Goal: Information Seeking & Learning: Check status

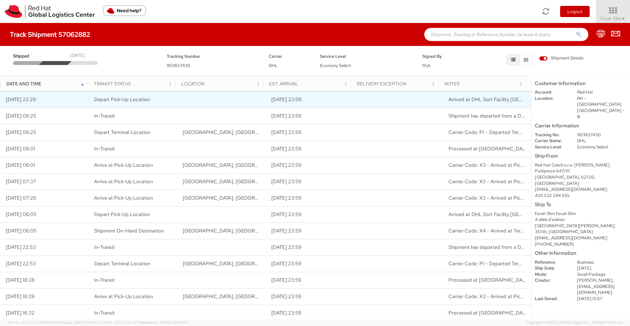
click at [124, 101] on span "Depart Pick-Up Location" at bounding box center [121, 99] width 55 height 7
click at [488, 99] on span "Arrived at DHL Sort Facility [GEOGRAPHIC_DATA]-[GEOGRAPHIC_DATA]; (Event area: …" at bounding box center [576, 99] width 256 height 7
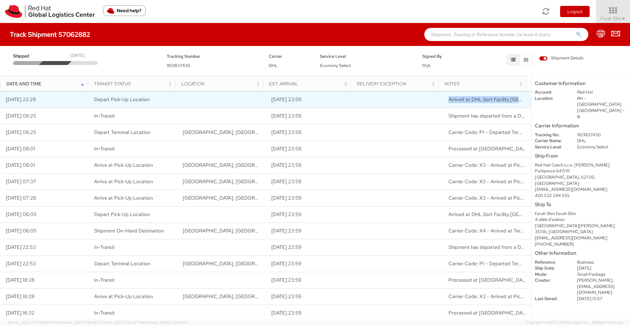
click at [488, 99] on span "Arrived at DHL Sort Facility [GEOGRAPHIC_DATA]-[GEOGRAPHIC_DATA]; (Event area: …" at bounding box center [576, 99] width 256 height 7
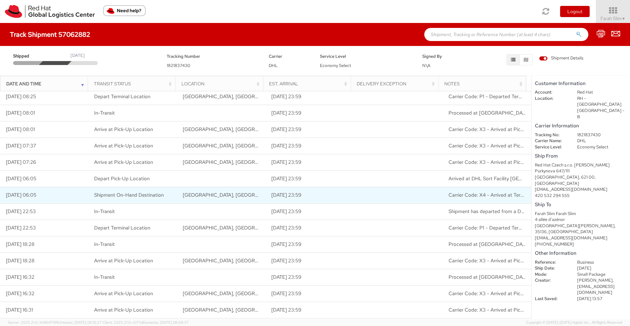
scroll to position [101, 0]
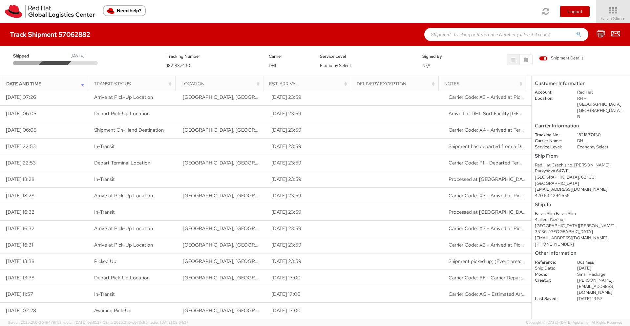
click at [180, 65] on span "1821837430" at bounding box center [179, 66] width 24 height 6
copy span "1821837430"
